Goal: Information Seeking & Learning: Find specific fact

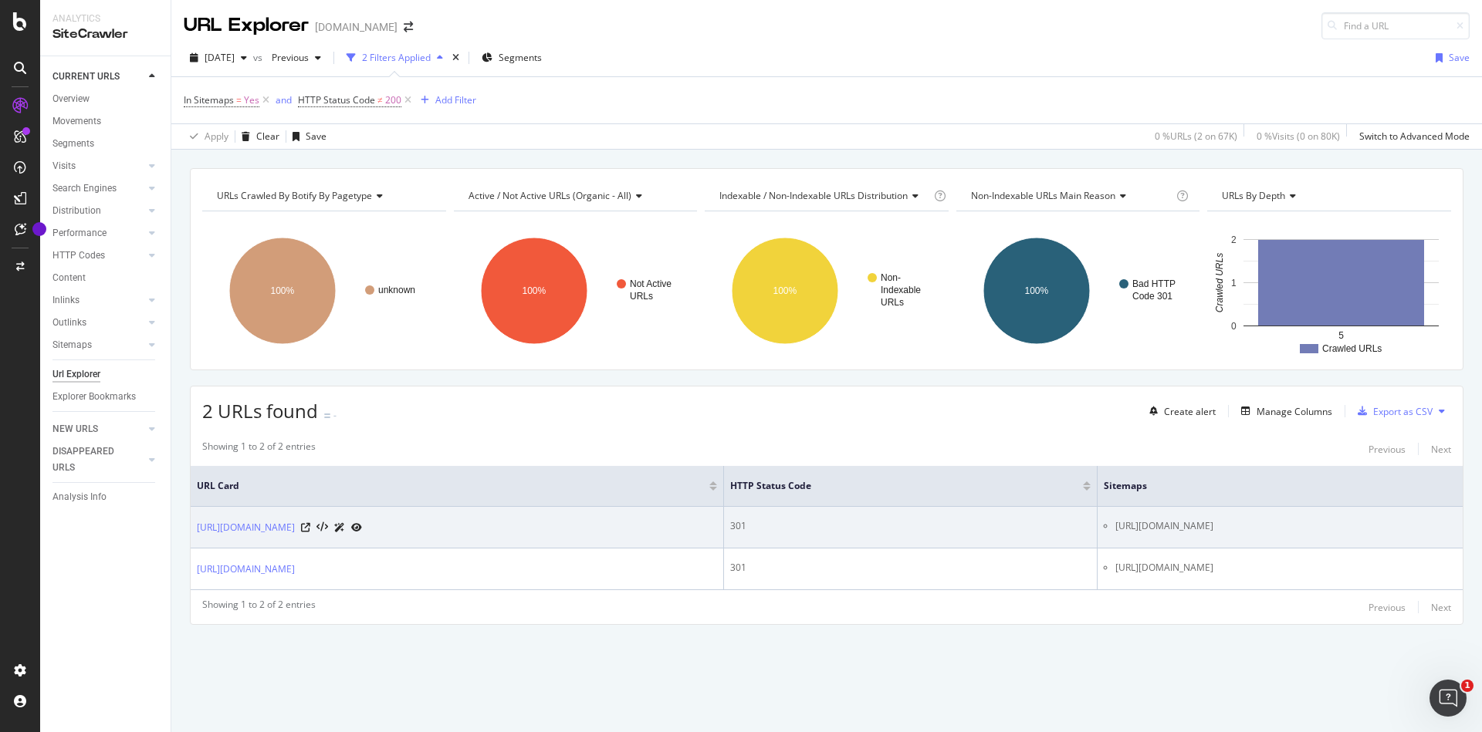
click at [1115, 525] on li "https://newsone.com/sitemap.xml?yyyy=2016&mm=07&dd=19" at bounding box center [1285, 526] width 341 height 14
click at [1115, 526] on li "https://newsone.com/sitemap.xml?yyyy=2016&mm=07&dd=19" at bounding box center [1285, 526] width 341 height 14
drag, startPoint x: 1015, startPoint y: 525, endPoint x: 1326, endPoint y: 529, distance: 311.1
click at [1326, 529] on li "https://newsone.com/sitemap.xml?yyyy=2016&mm=07&dd=19" at bounding box center [1285, 526] width 341 height 14
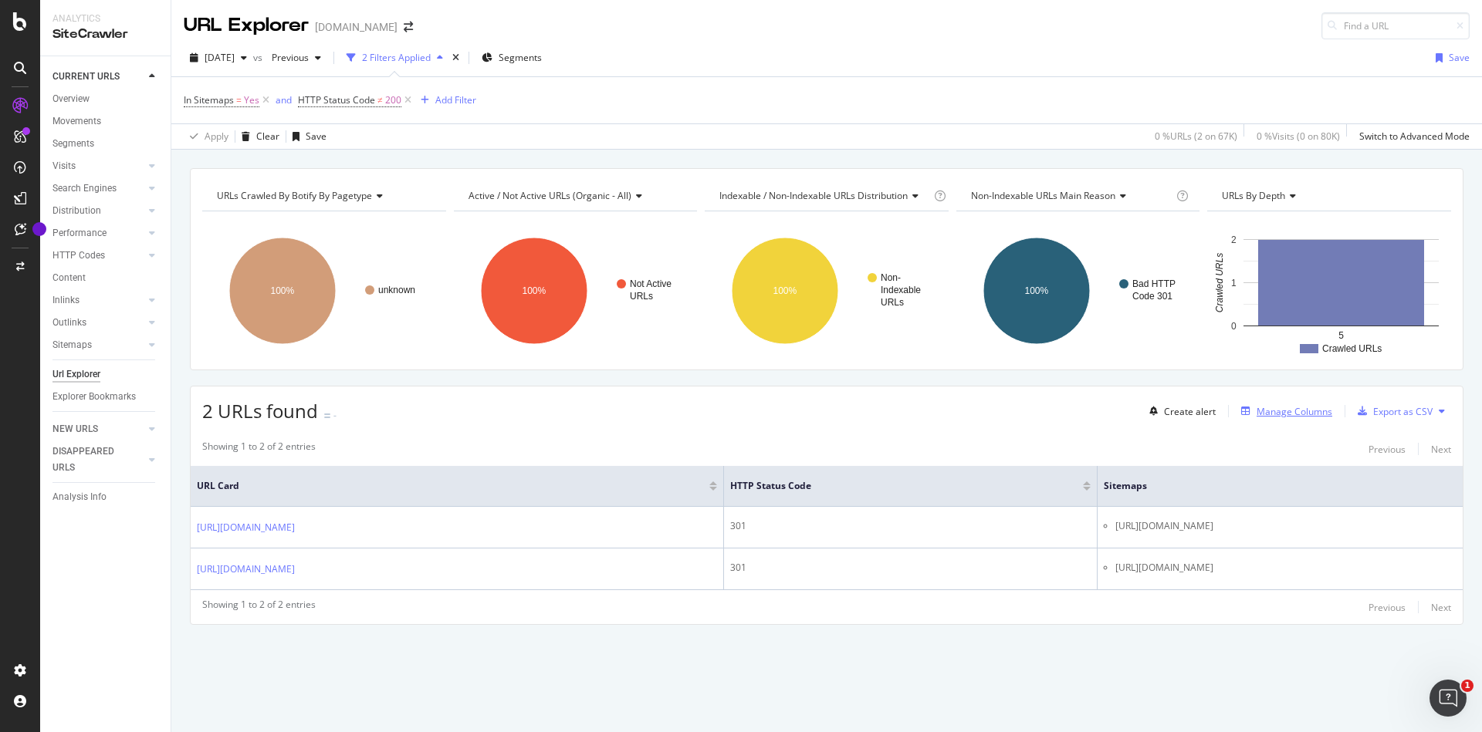
copy li "https://newsone.com/sitemap.xml?yyyy=2016&mm=07&dd=19"
